Goal: Transaction & Acquisition: Purchase product/service

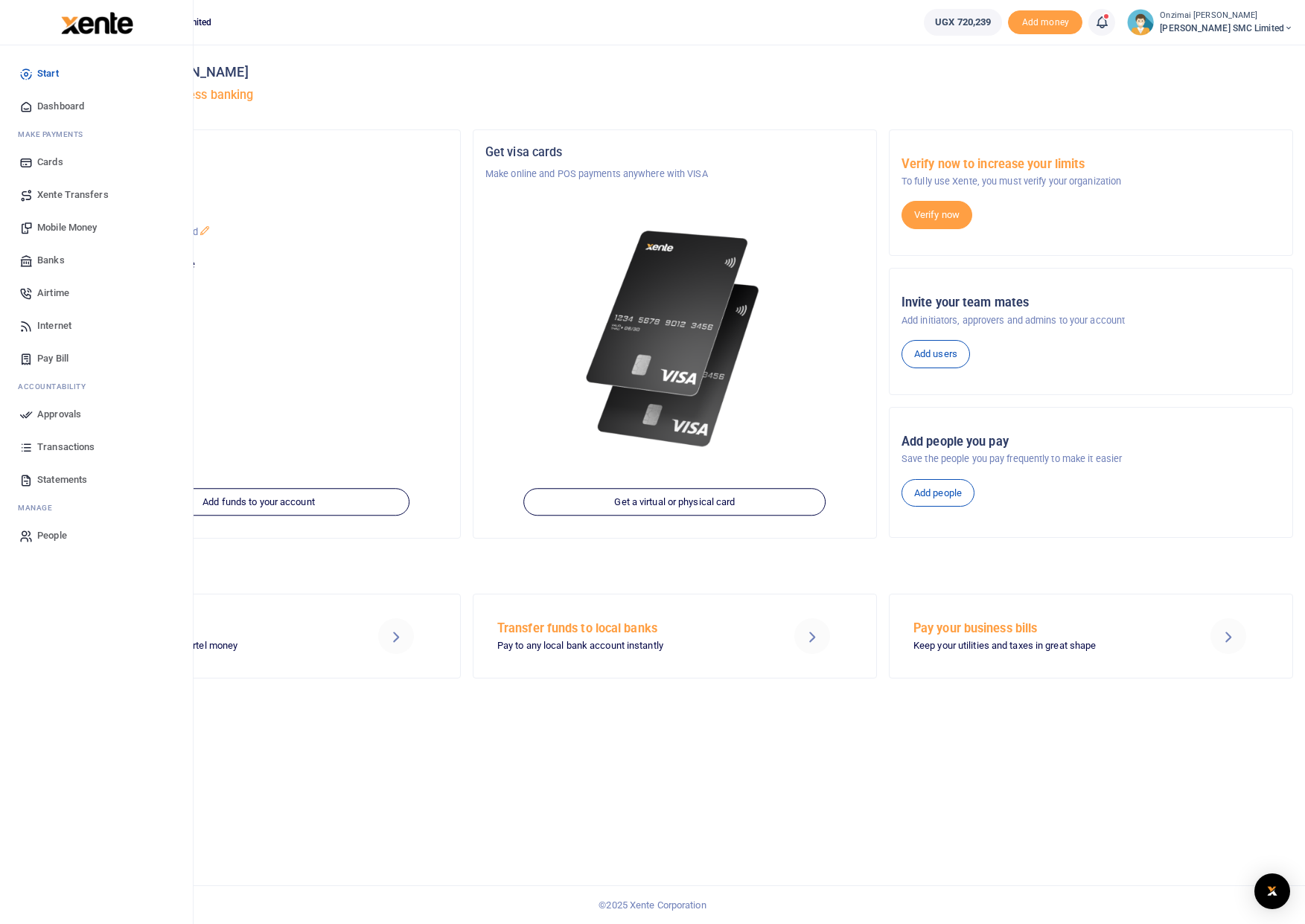
click at [50, 229] on span "Mobile Money" at bounding box center [67, 227] width 59 height 15
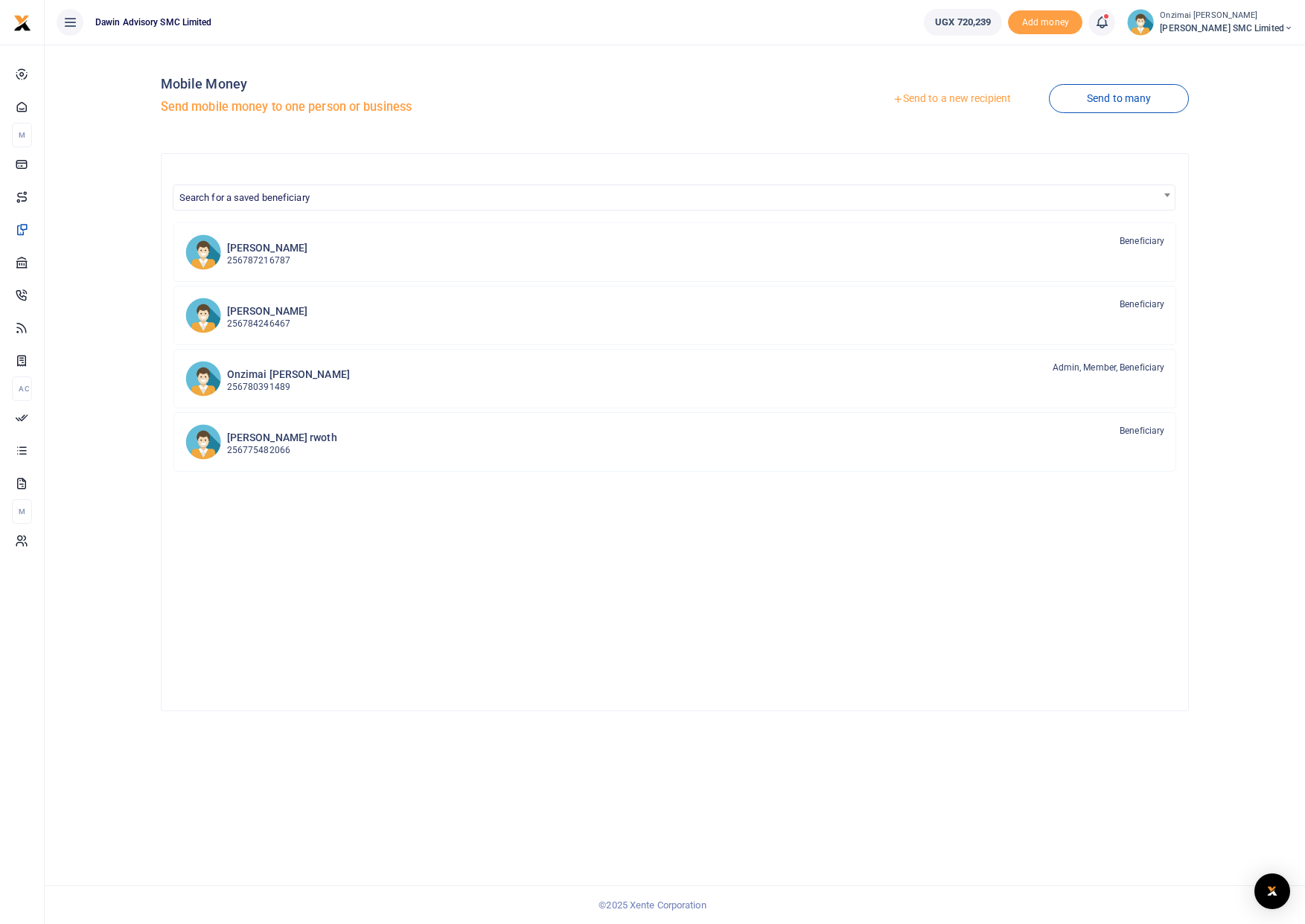
click at [939, 101] on link "Send to a new recipient" at bounding box center [951, 98] width 194 height 27
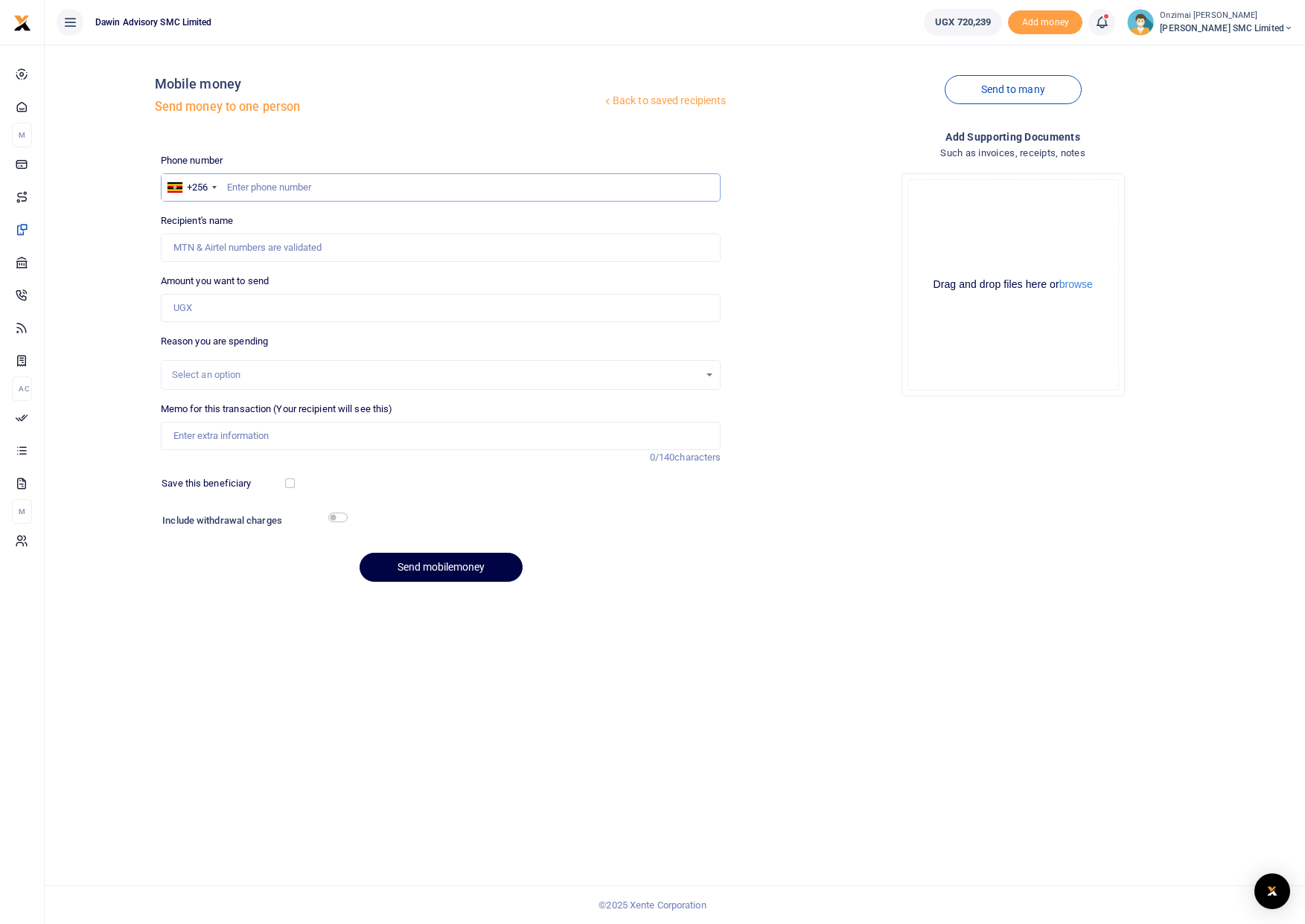
click at [312, 189] on input "text" at bounding box center [441, 187] width 561 height 29
type input "775482066"
type input "Robert Omar Rwoth"
type input "775482066"
click at [252, 302] on input "Amount you want to send" at bounding box center [441, 308] width 561 height 29
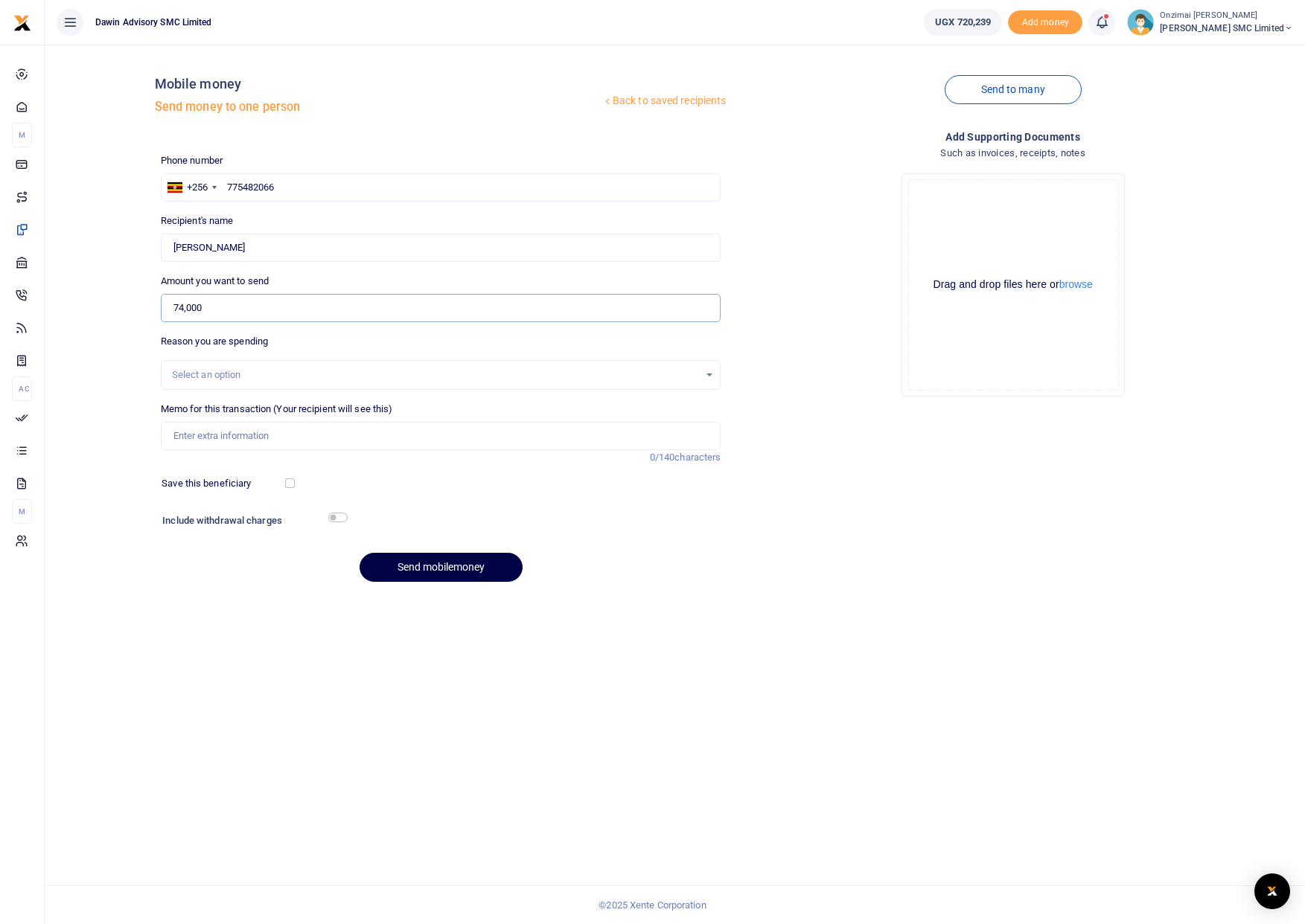
type input "74,000"
click at [215, 376] on div "Select an option" at bounding box center [436, 375] width 528 height 15
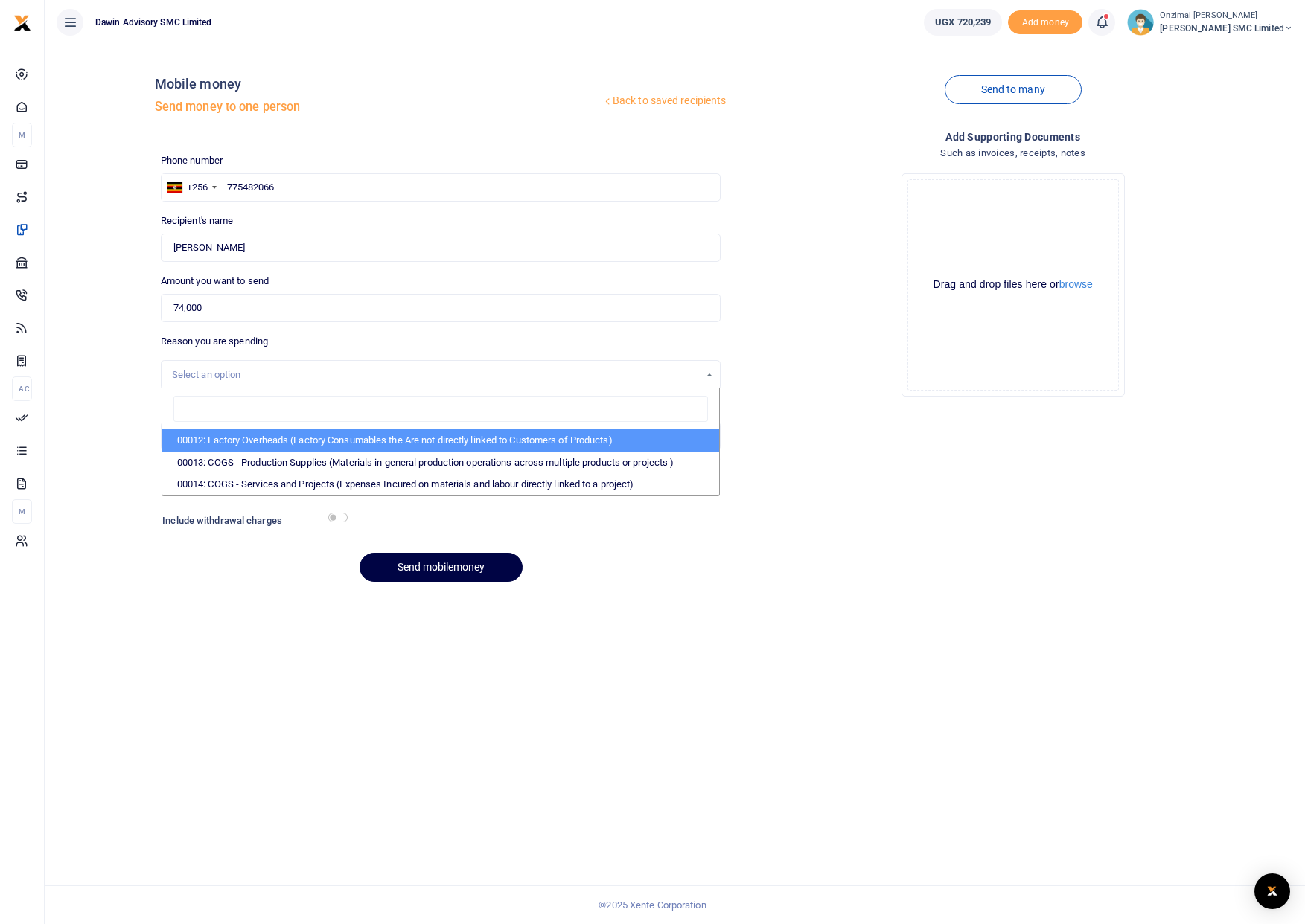
click at [294, 445] on li "00012: Factory Overheads (Factory Consumables the Are not directly linked to Cu…" at bounding box center [441, 441] width 557 height 23
select select "4975"
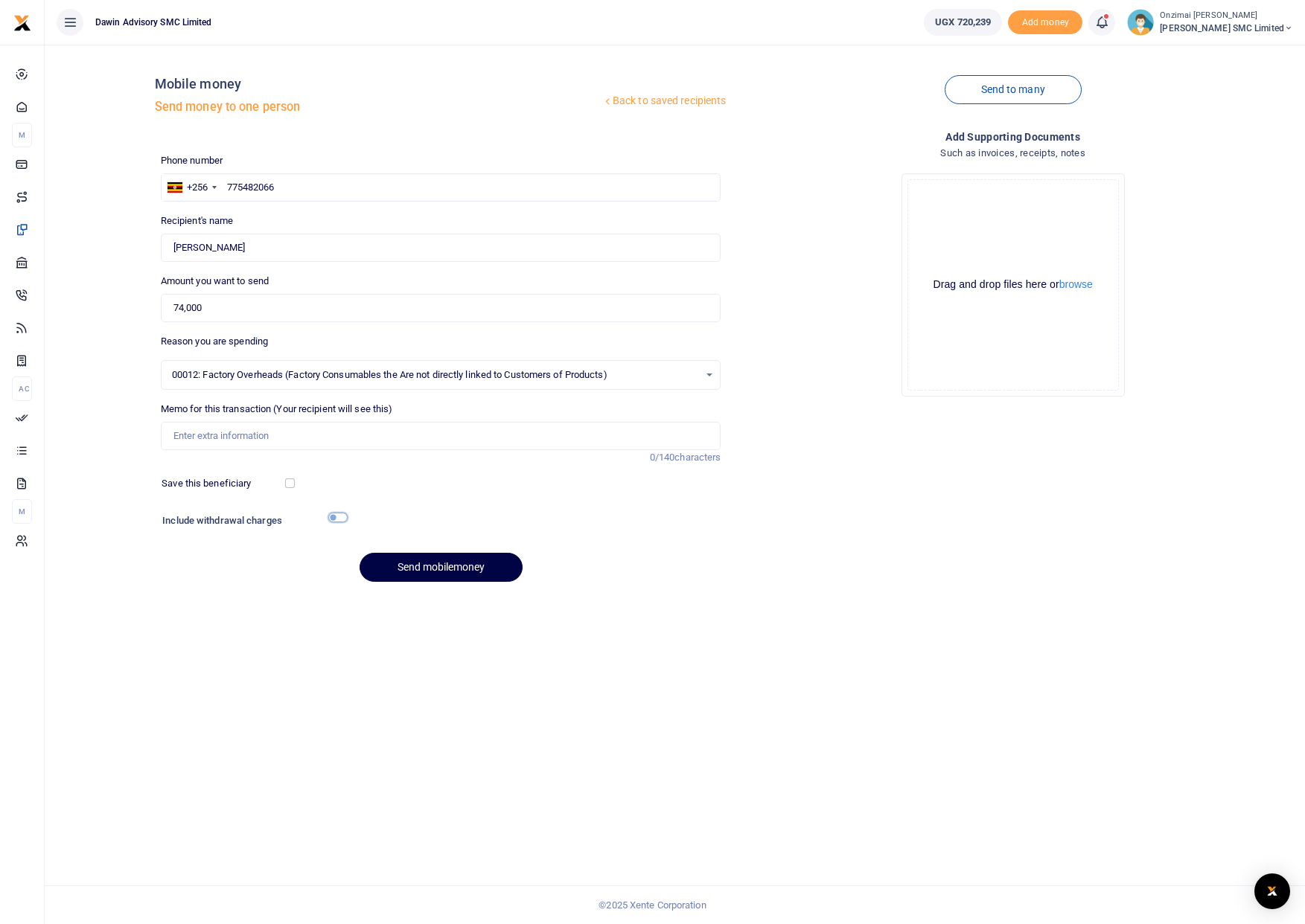
click at [342, 516] on input "checkbox" at bounding box center [337, 517] width 19 height 10
checkbox input "true"
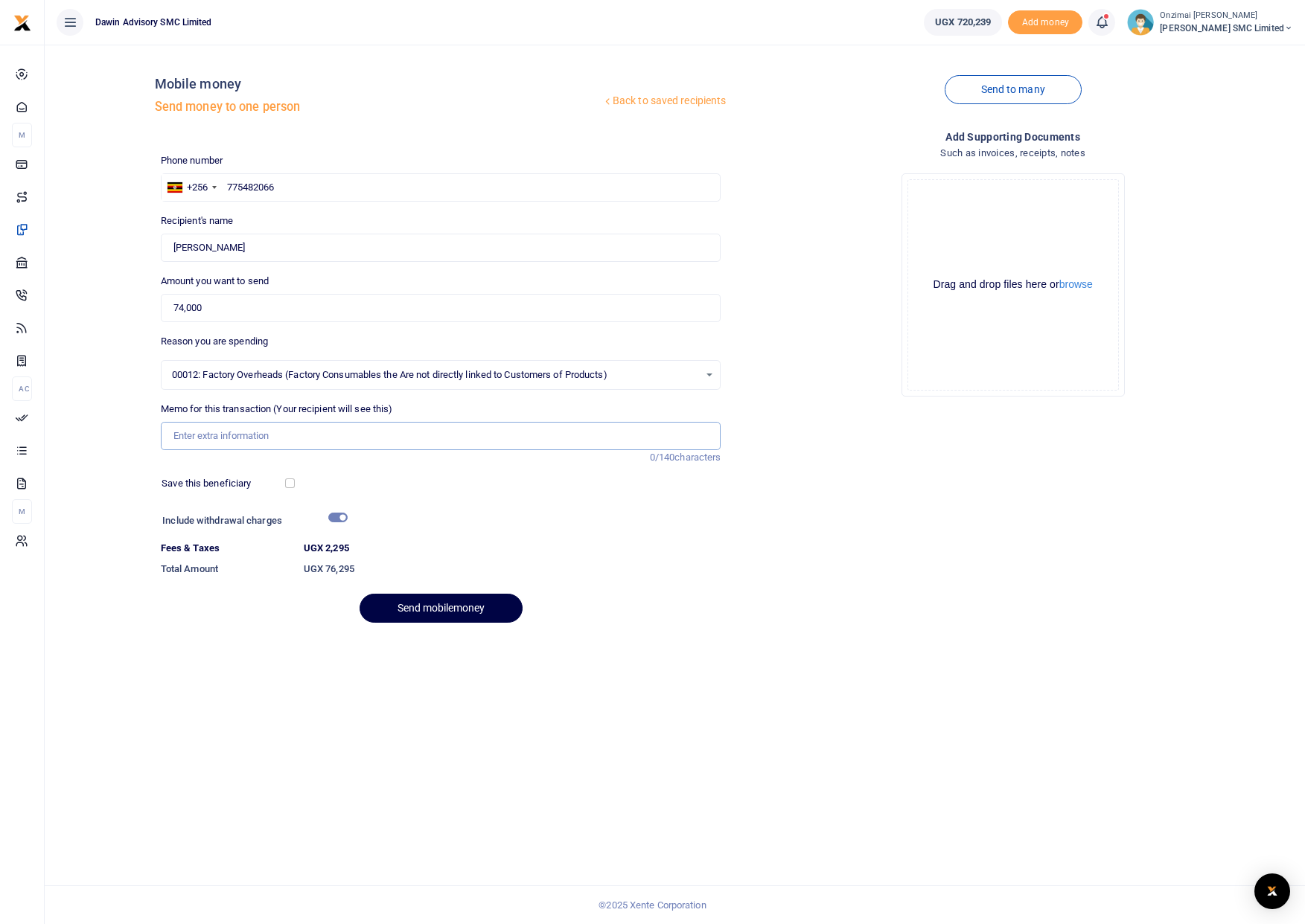
click at [232, 447] on input "Memo for this transaction (Your recipient will see this)" at bounding box center [441, 435] width 561 height 29
type input "Purchase of Food Supplies"
click at [450, 603] on button "Send mobilemoney" at bounding box center [440, 608] width 163 height 29
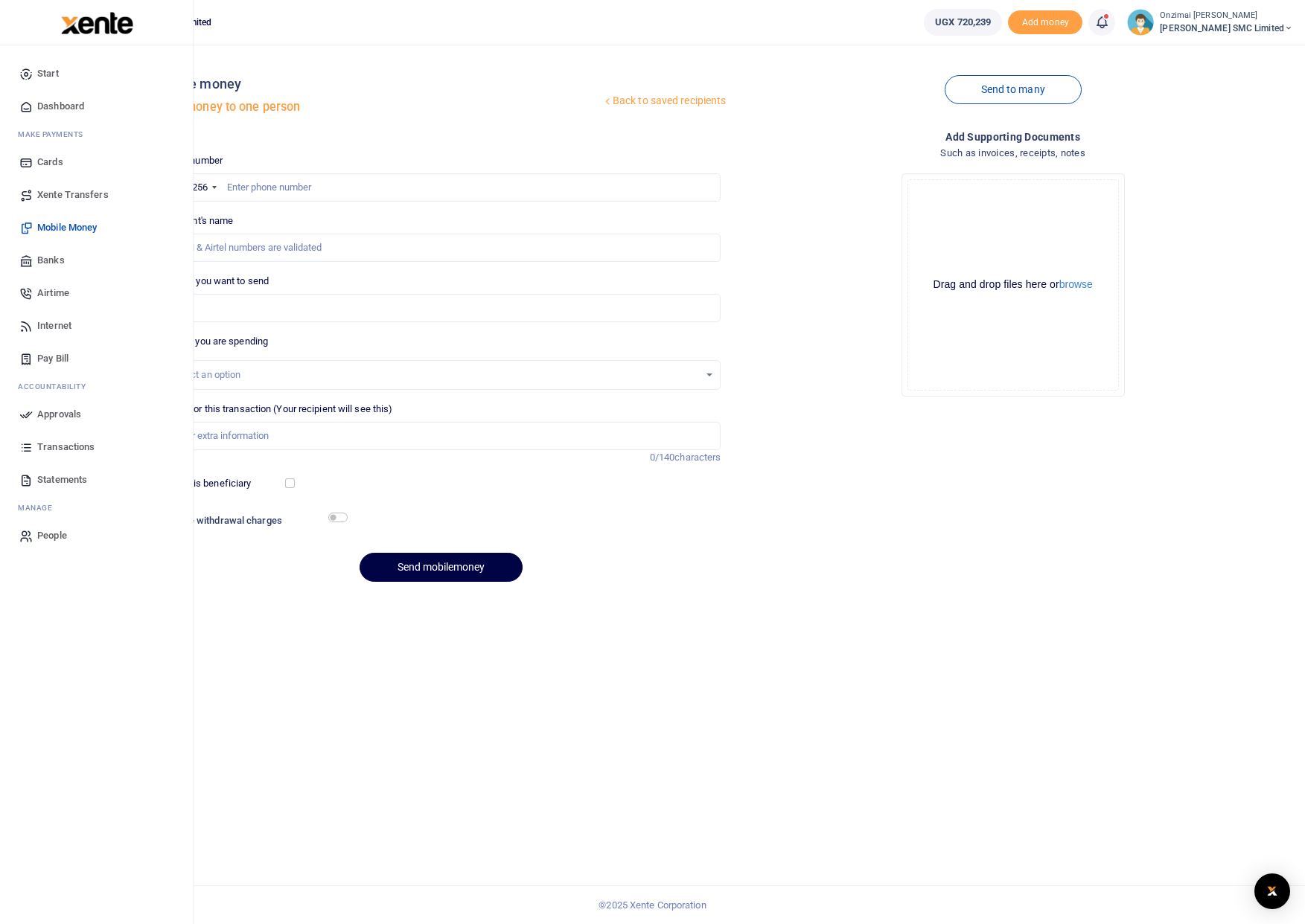
click at [68, 411] on span "Approvals" at bounding box center [59, 414] width 44 height 15
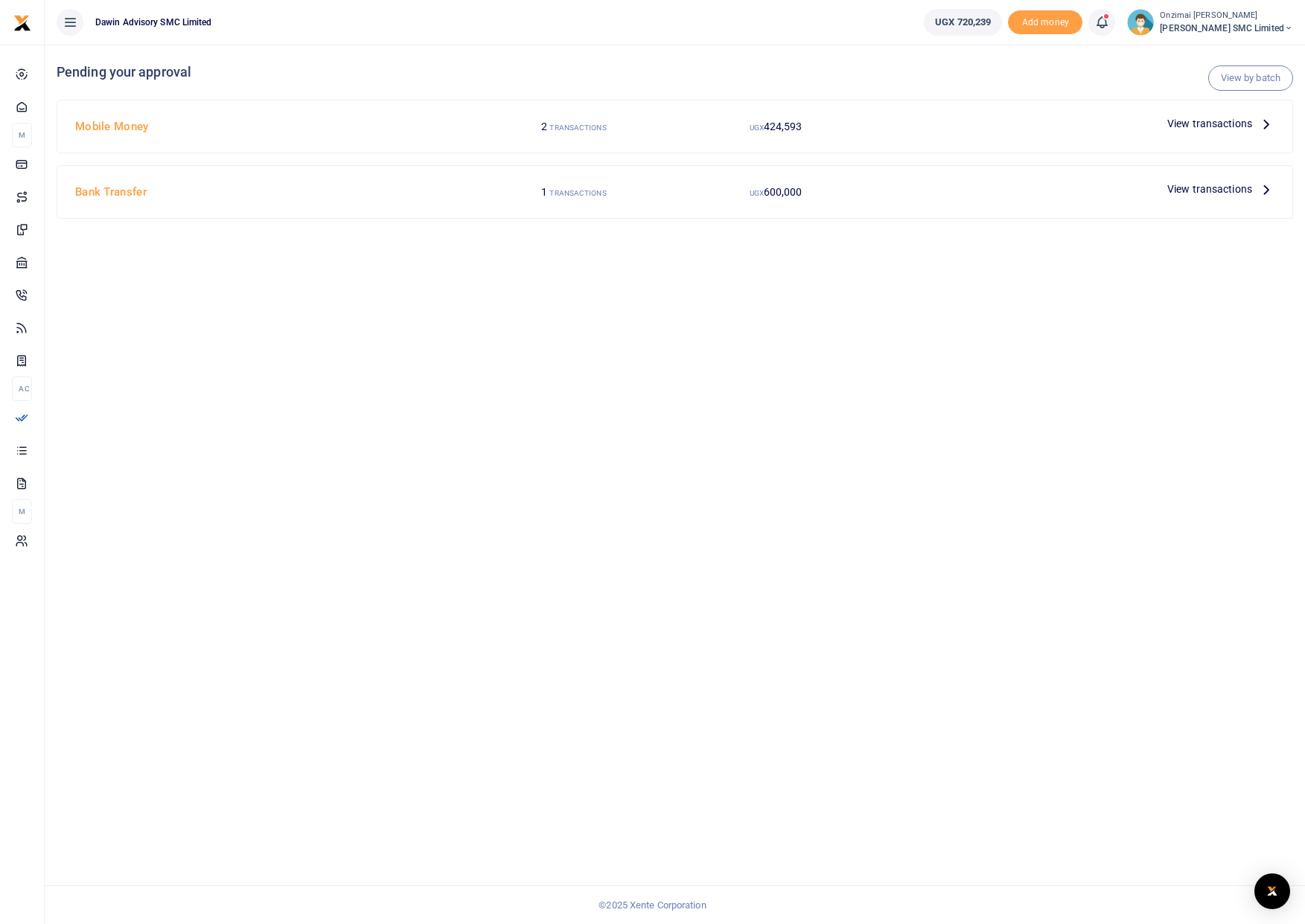
click at [1185, 128] on span "View transactions" at bounding box center [1209, 123] width 85 height 17
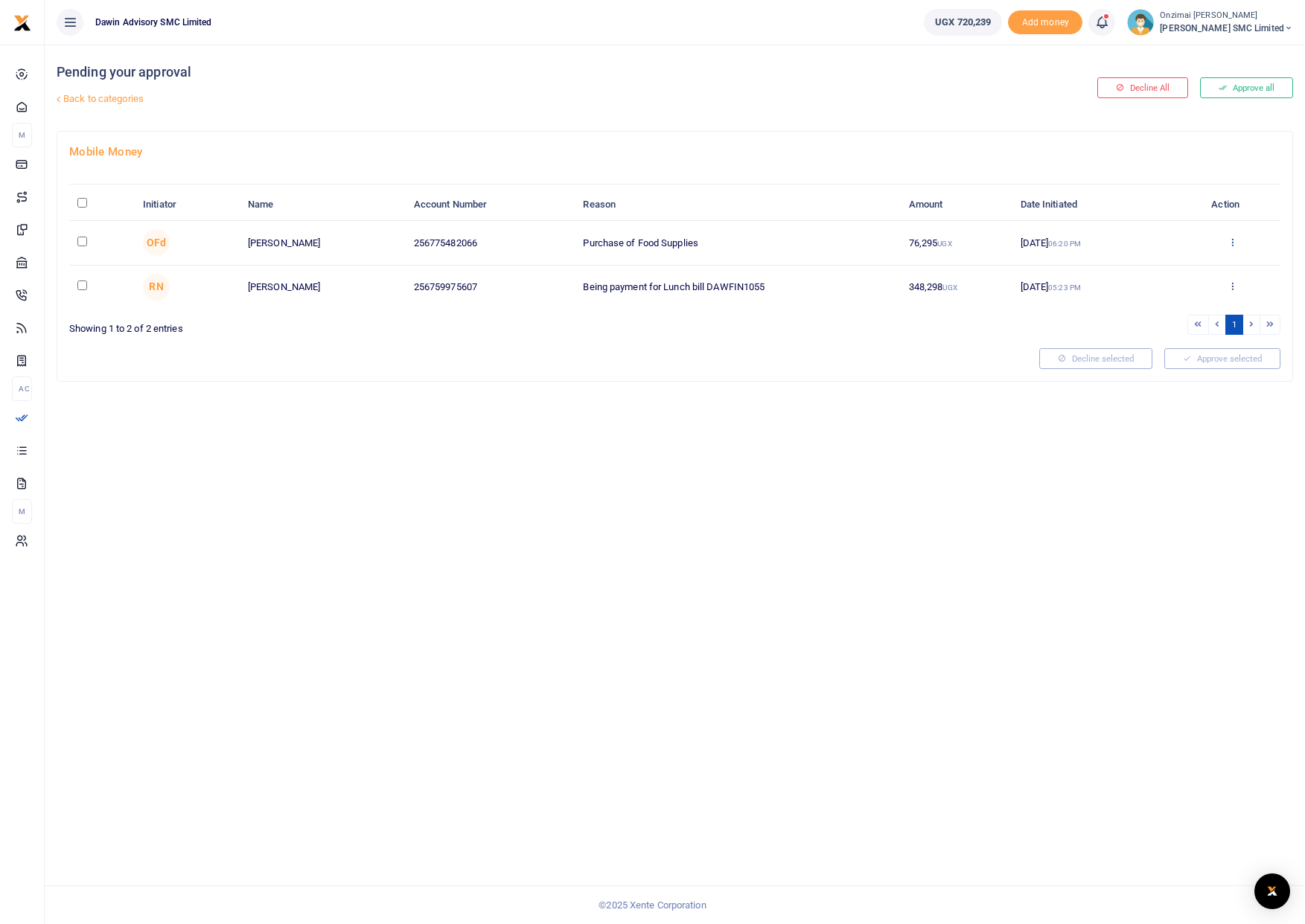
click at [1233, 243] on icon at bounding box center [1232, 242] width 10 height 10
click at [1159, 269] on link "Approve" at bounding box center [1177, 266] width 117 height 21
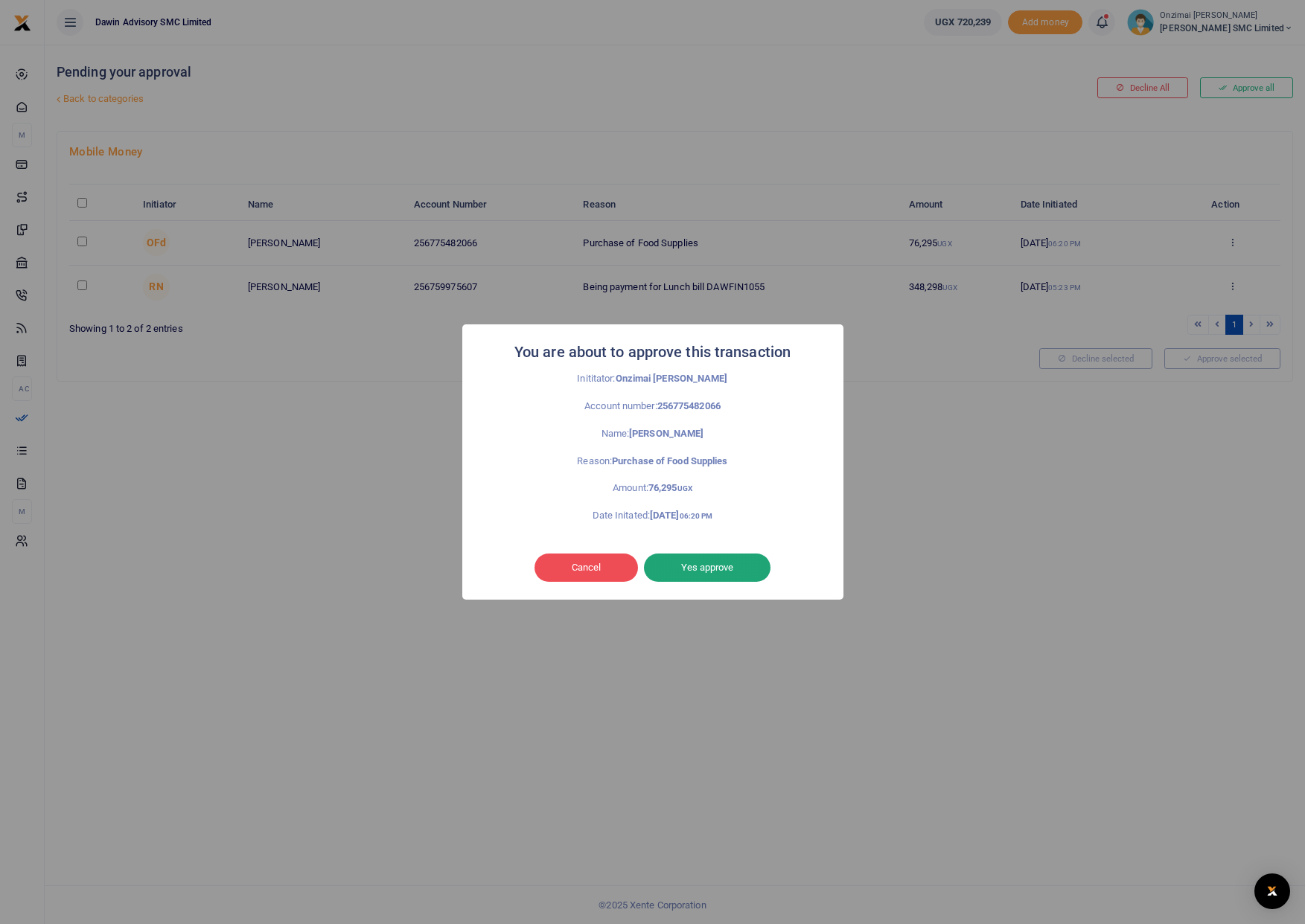
click at [705, 570] on button "Yes approve" at bounding box center [707, 568] width 127 height 29
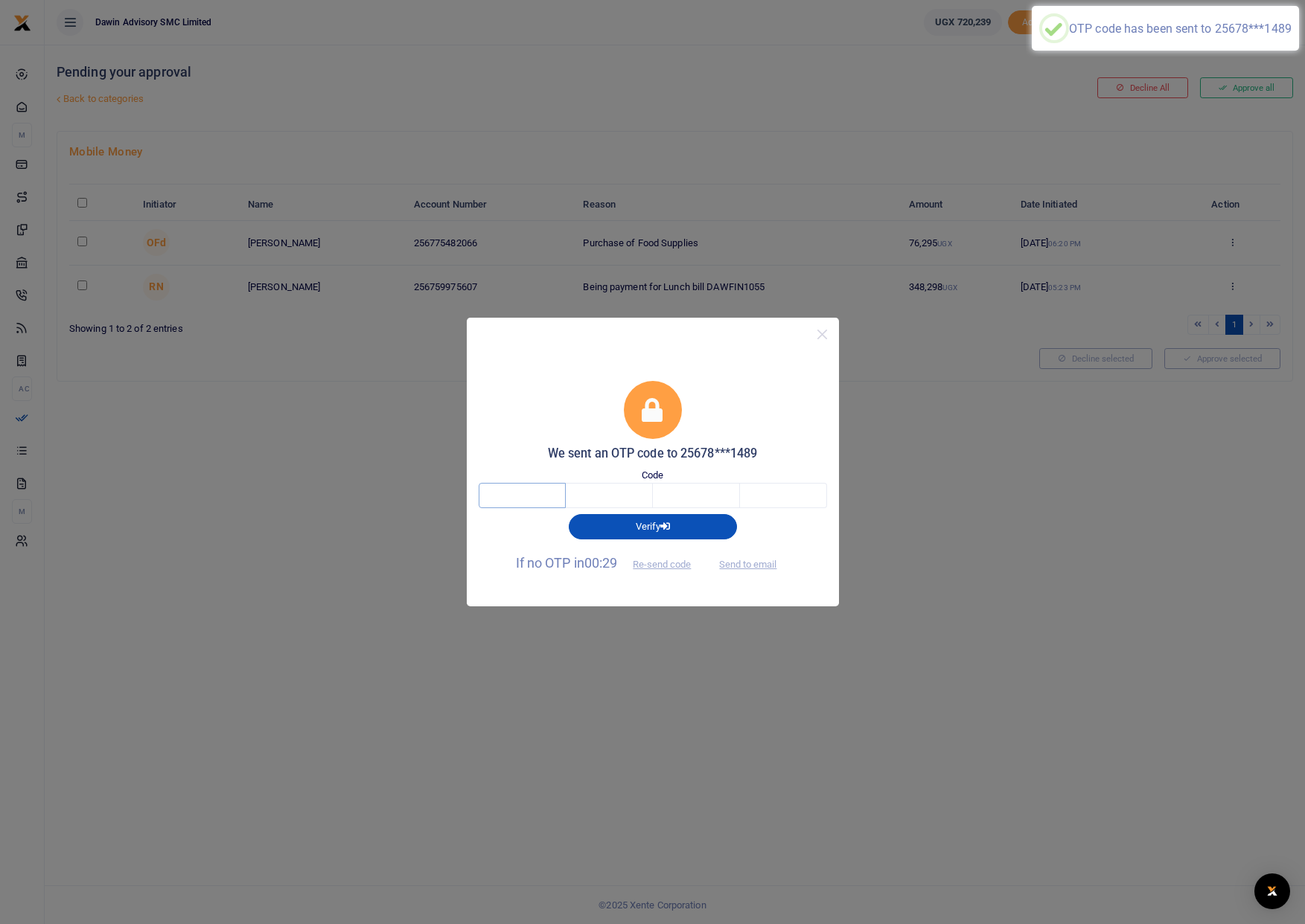
click at [541, 502] on input "text" at bounding box center [522, 495] width 87 height 25
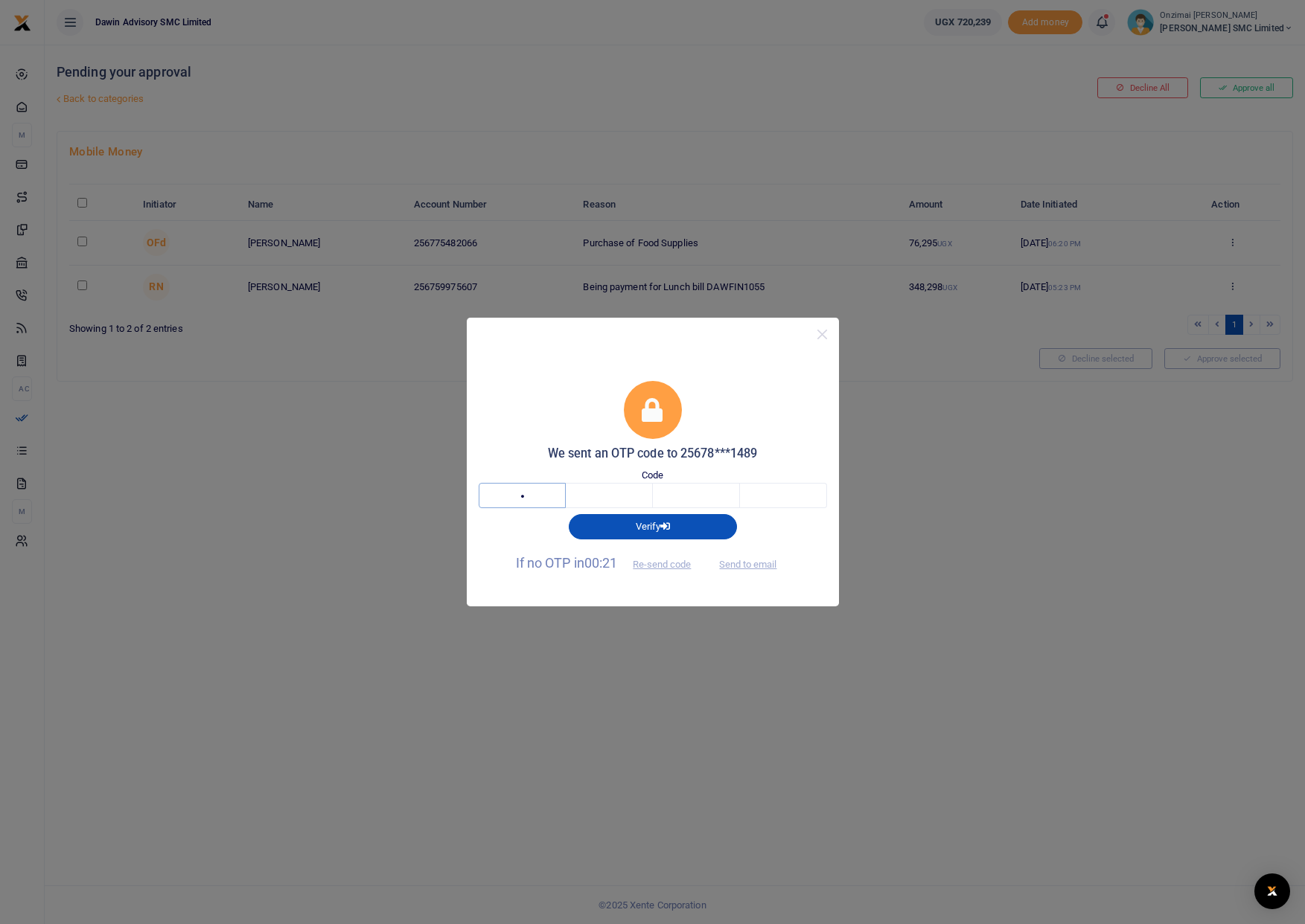
type input "9"
type input "1"
type input "2"
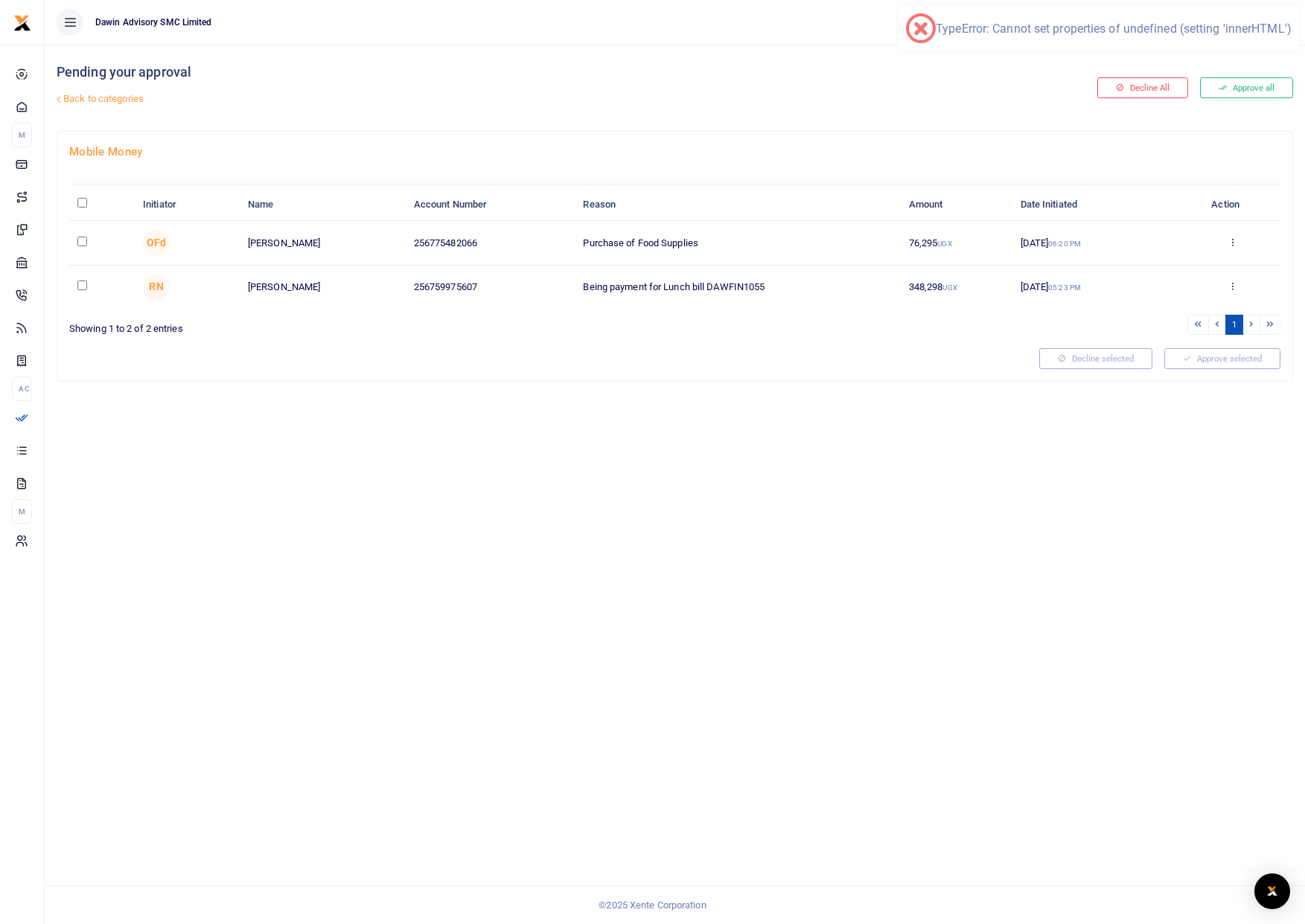
click at [85, 246] on td at bounding box center [102, 243] width 65 height 44
click at [85, 243] on input "checkbox" at bounding box center [82, 241] width 10 height 10
checkbox input "true"
click at [1184, 354] on button "Approve selected (1)" at bounding box center [1217, 359] width 127 height 21
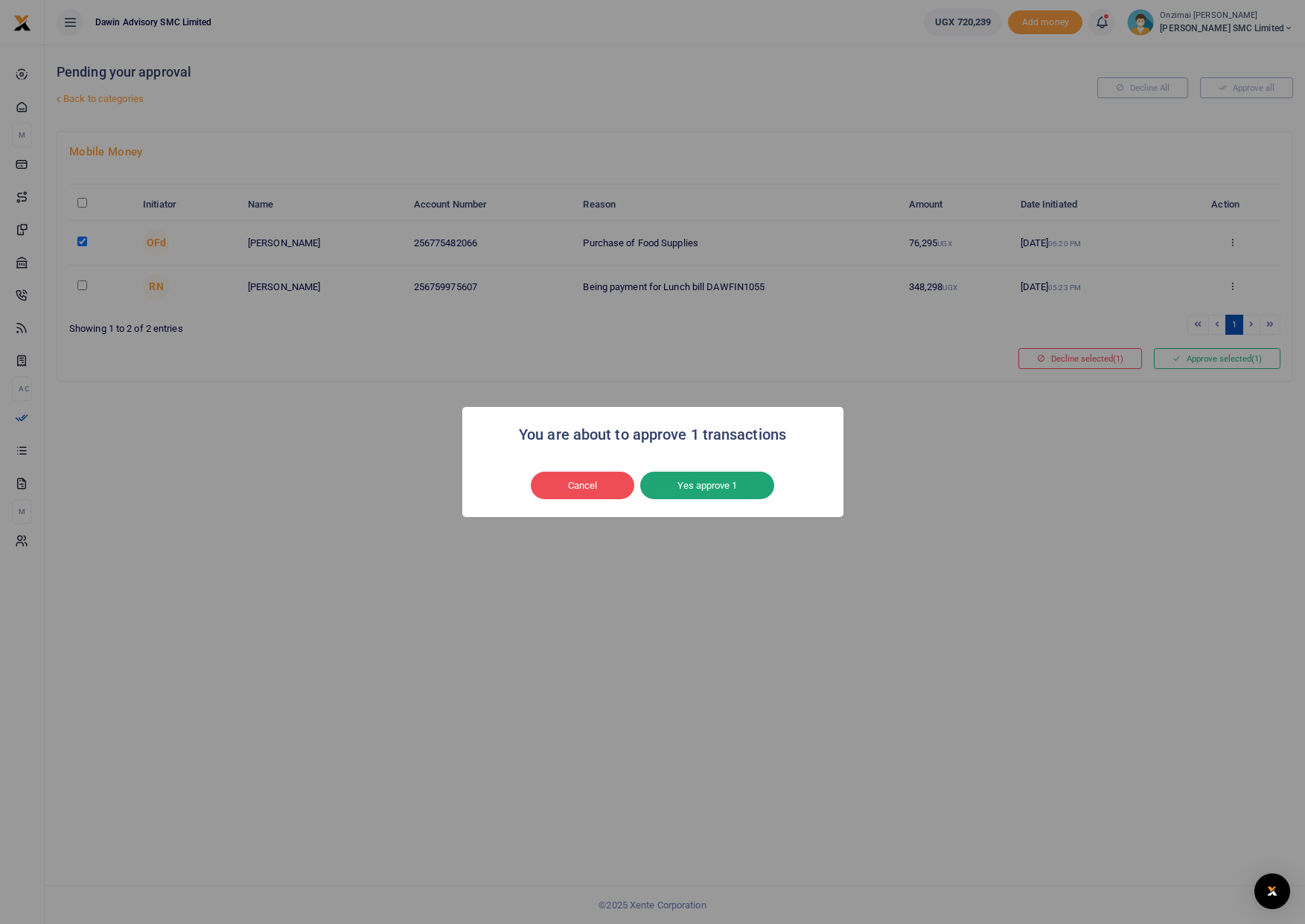
click at [696, 495] on button "Yes approve 1" at bounding box center [707, 486] width 134 height 29
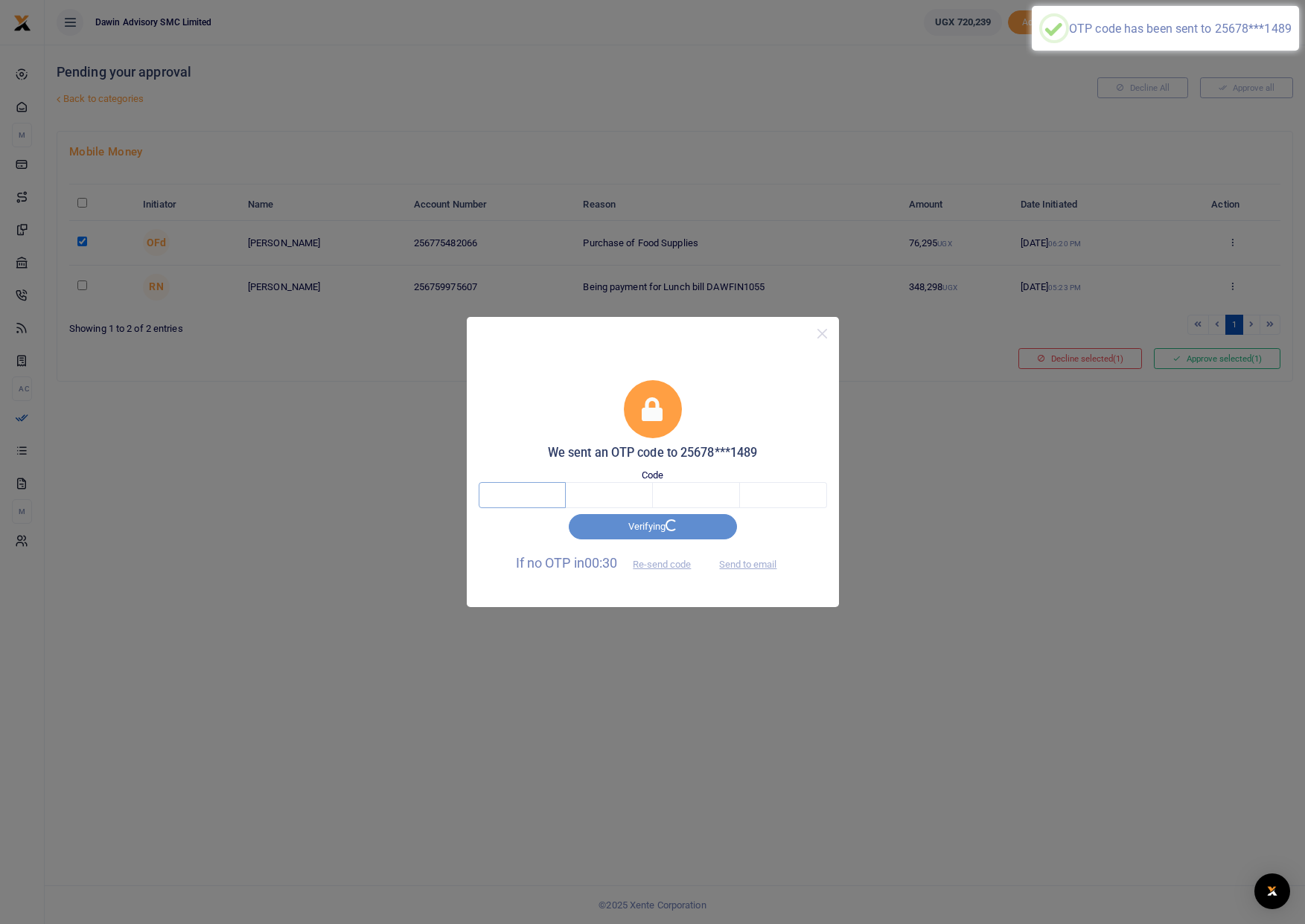
click at [532, 499] on input "text" at bounding box center [522, 495] width 87 height 25
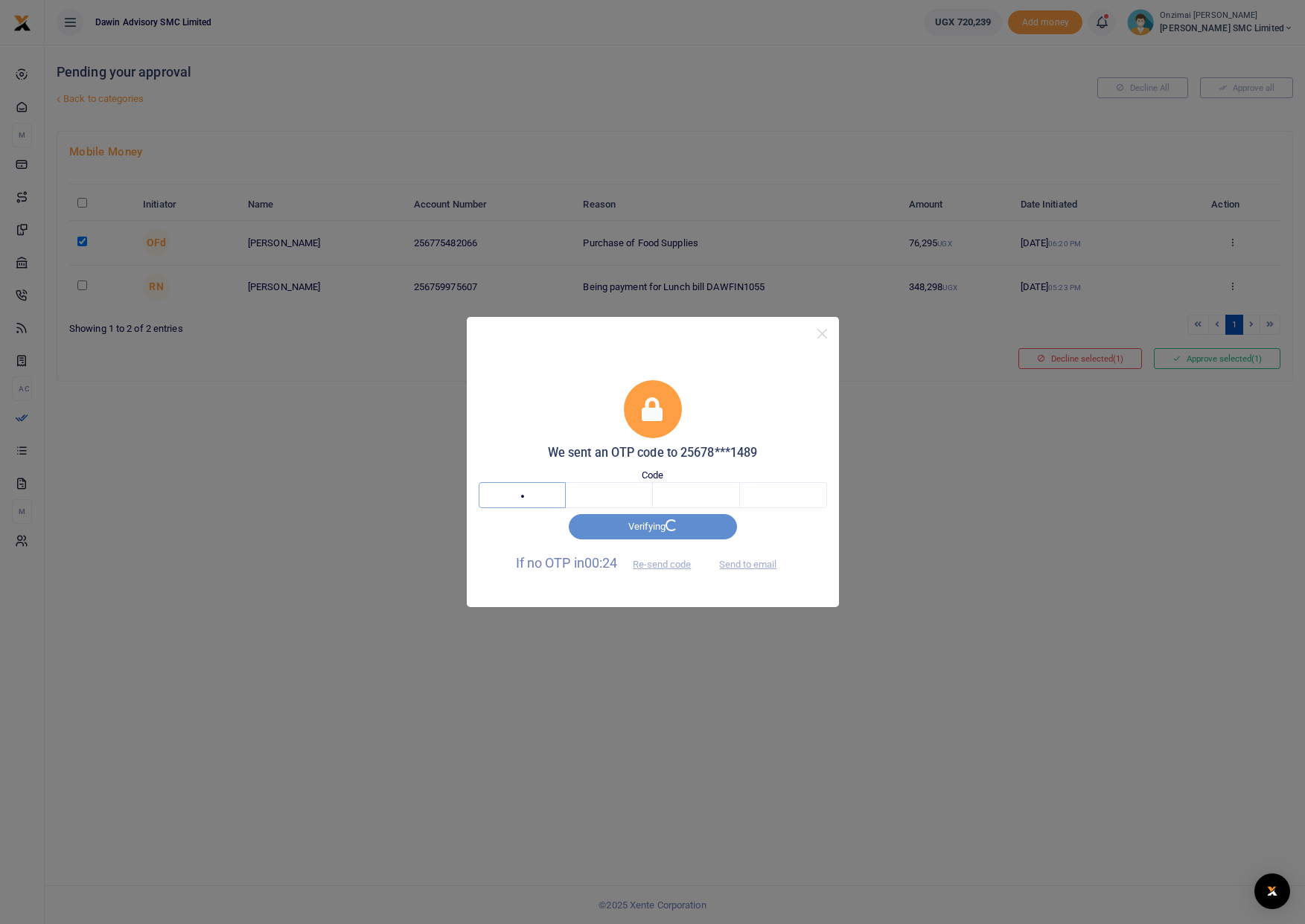
type input "4"
type input "2"
type input "4"
type input "9"
